Goal: Find specific page/section: Find specific page/section

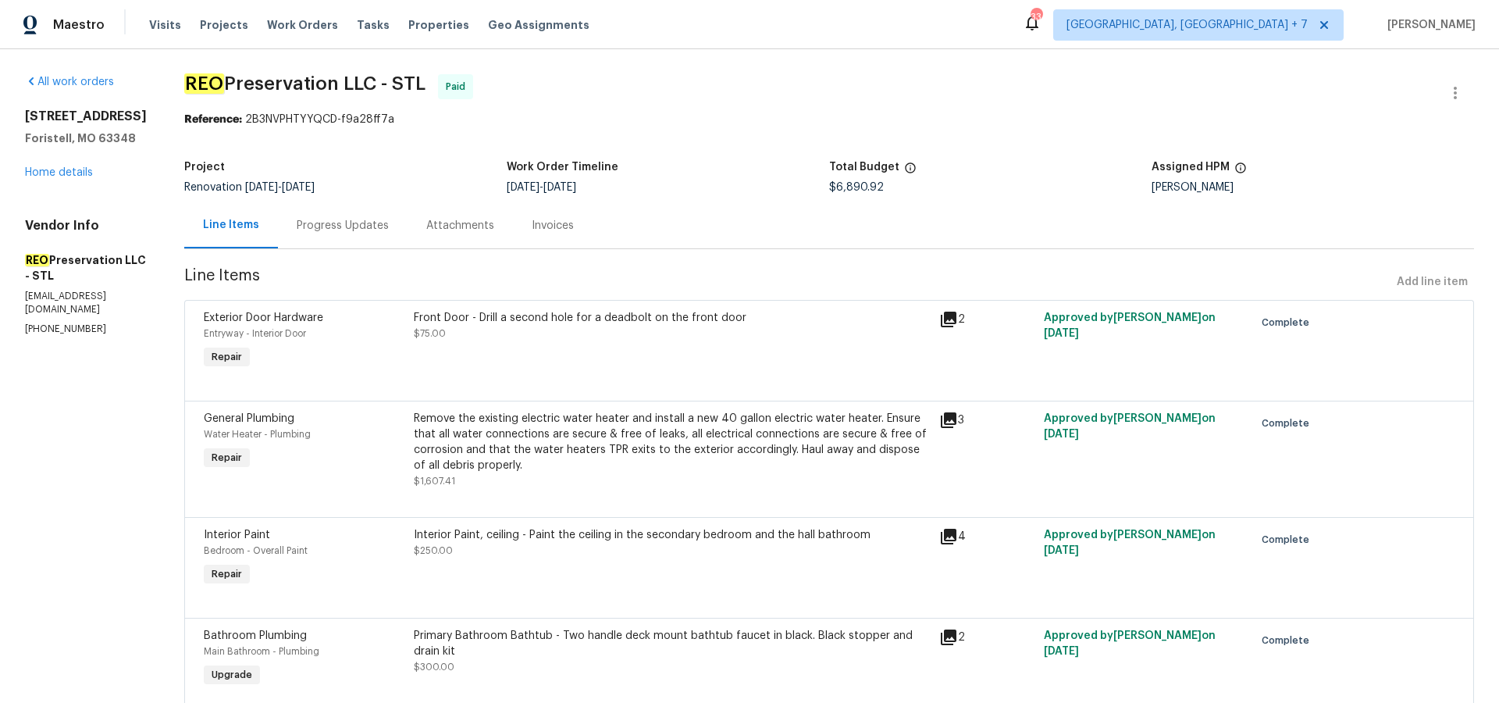
scroll to position [2933, 0]
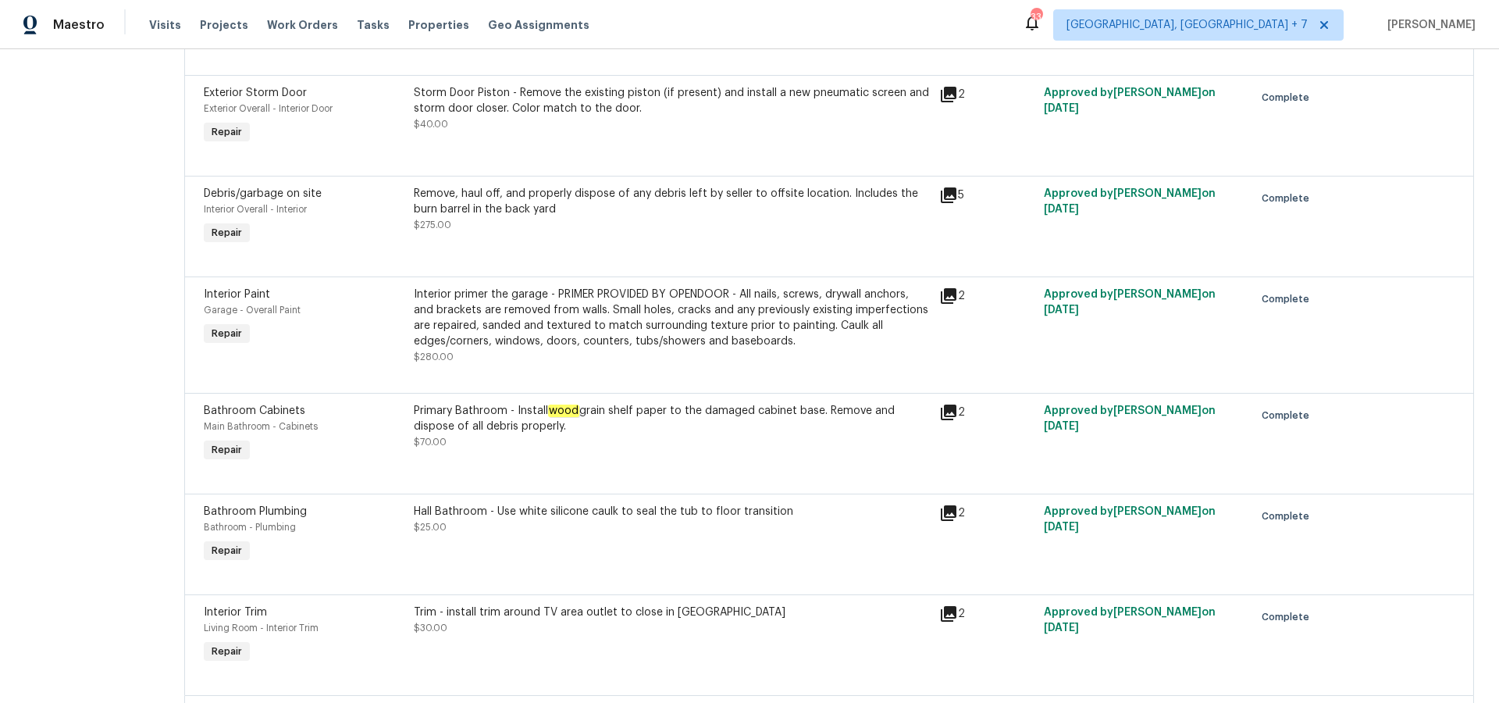
click at [220, 15] on div "Visits Projects Work Orders Tasks Properties Geo Assignments" at bounding box center [378, 24] width 459 height 31
click at [219, 23] on span "Projects" at bounding box center [224, 25] width 48 height 16
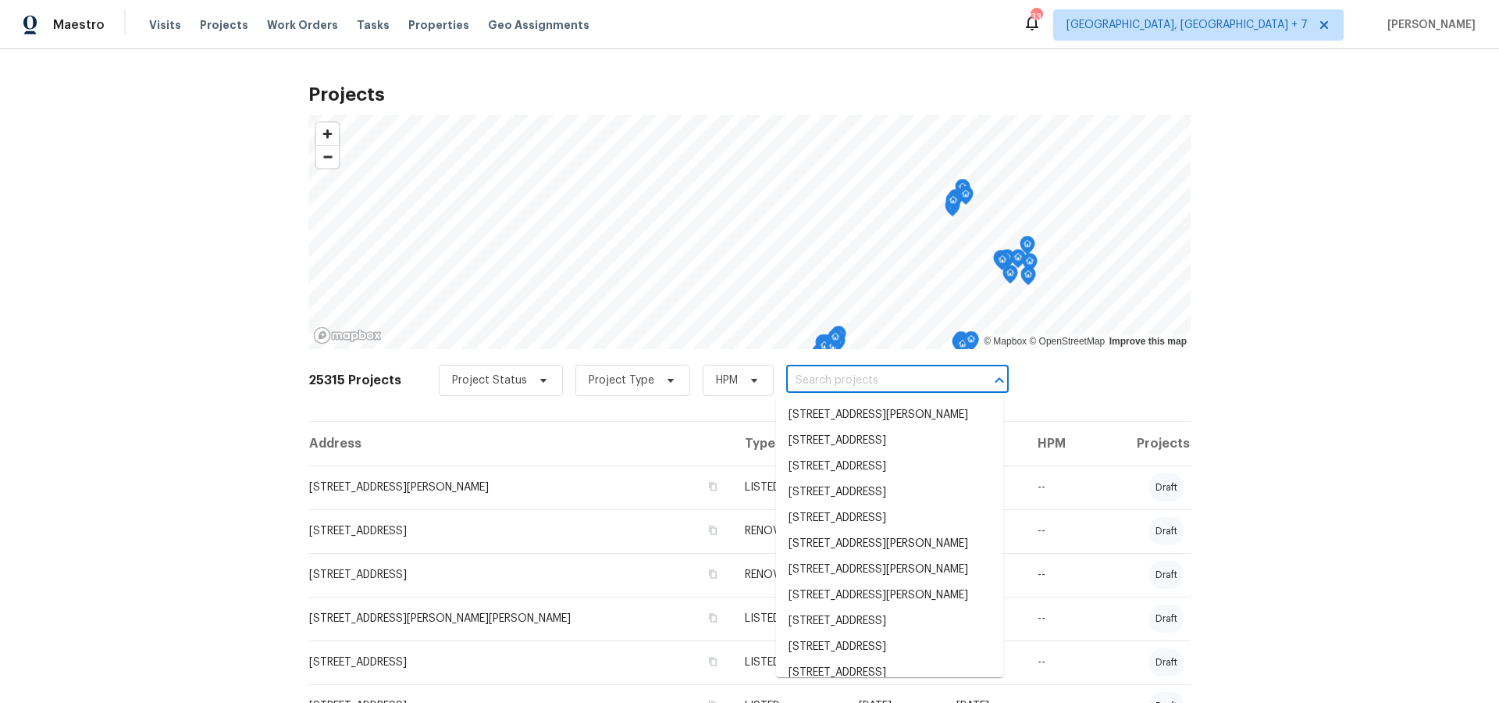
click at [815, 381] on input "text" at bounding box center [875, 381] width 179 height 24
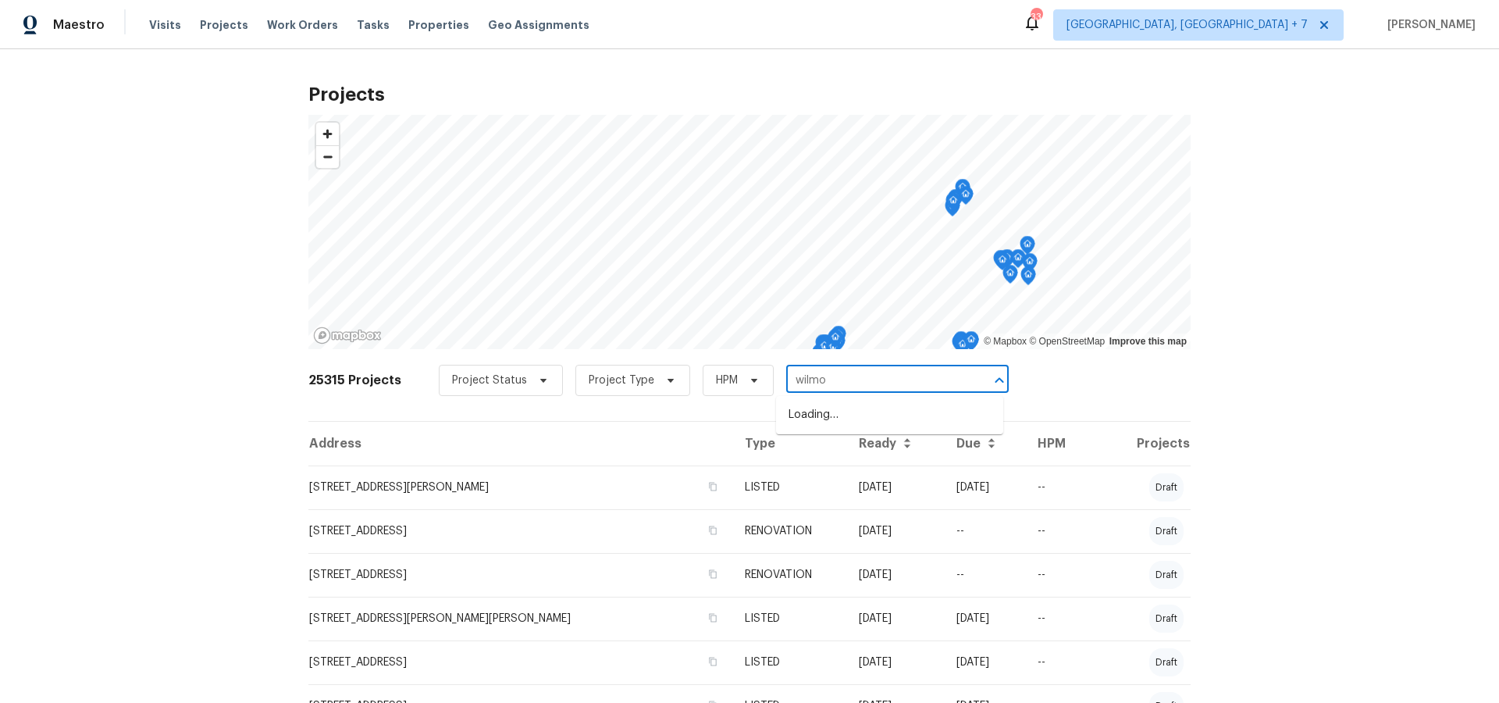
type input "[PERSON_NAME]"
click at [817, 454] on li "[STREET_ADDRESS][PERSON_NAME]" at bounding box center [889, 441] width 227 height 26
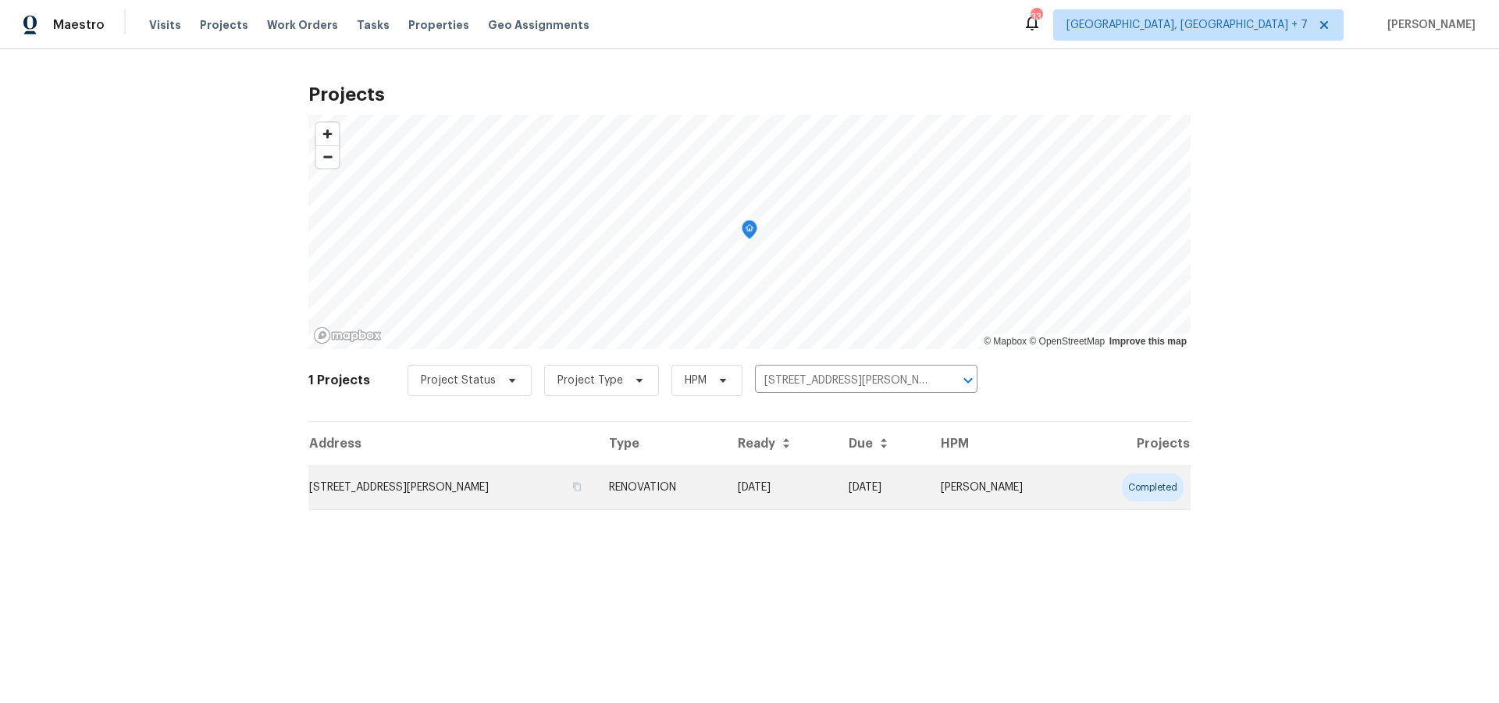
click at [493, 482] on td "[STREET_ADDRESS][PERSON_NAME]" at bounding box center [452, 487] width 288 height 44
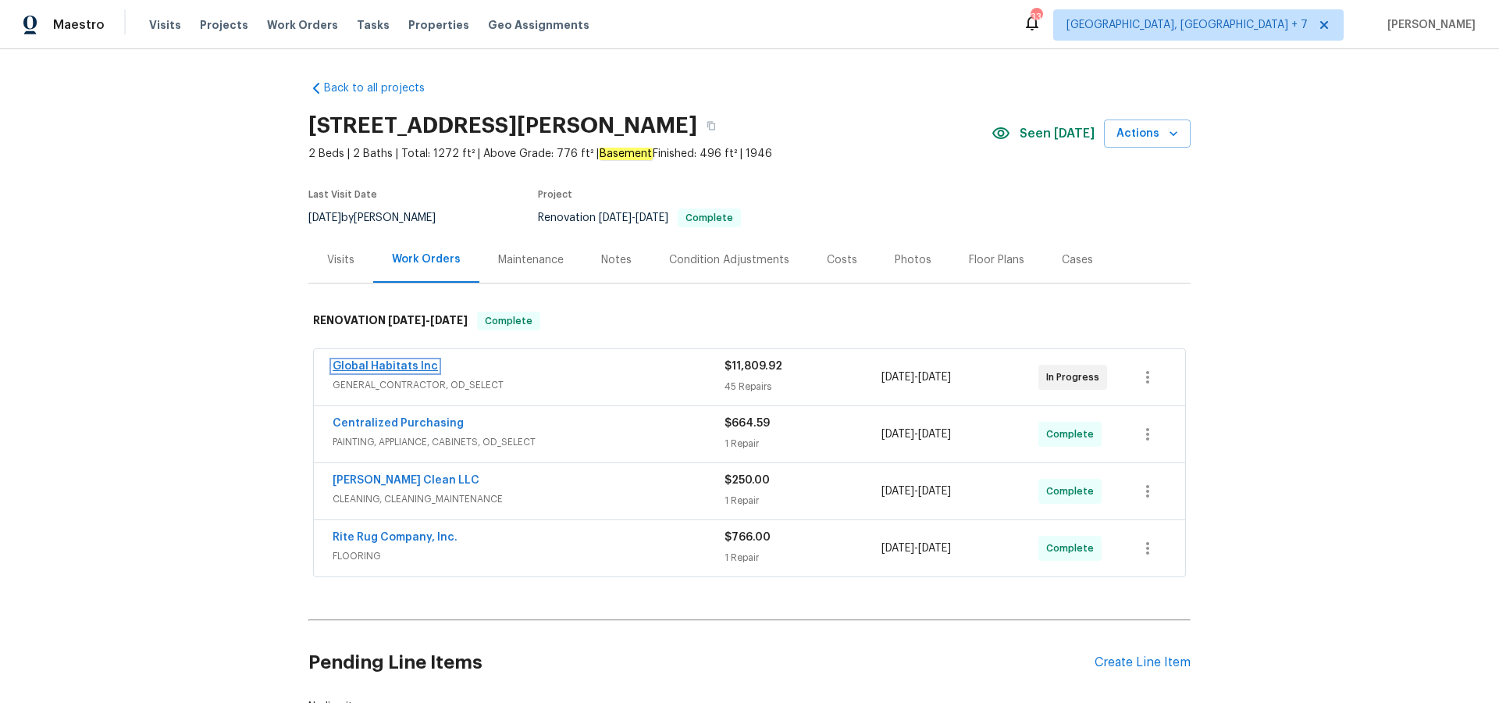
click at [398, 361] on link "Global Habitats Inc" at bounding box center [385, 366] width 105 height 11
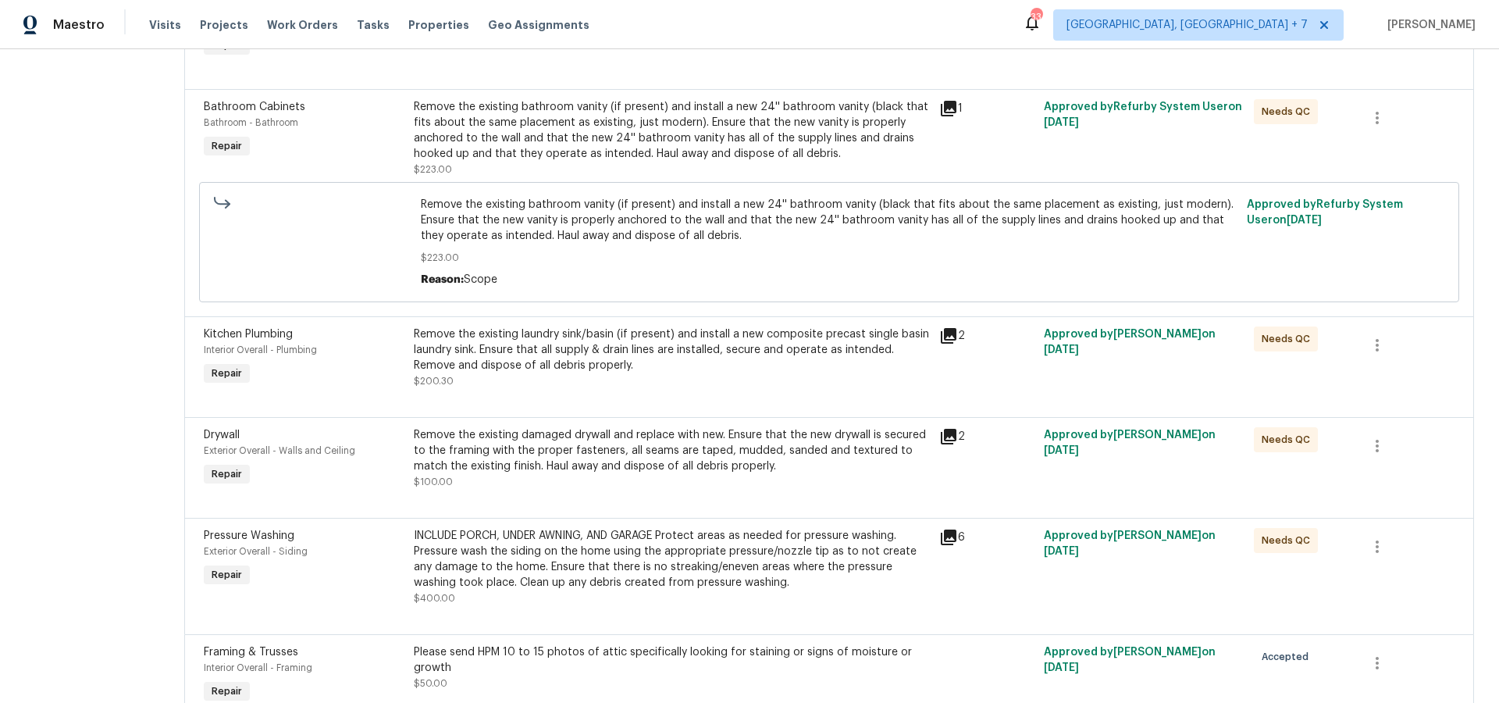
scroll to position [4877, 0]
